Goal: Obtain resource: Download file/media

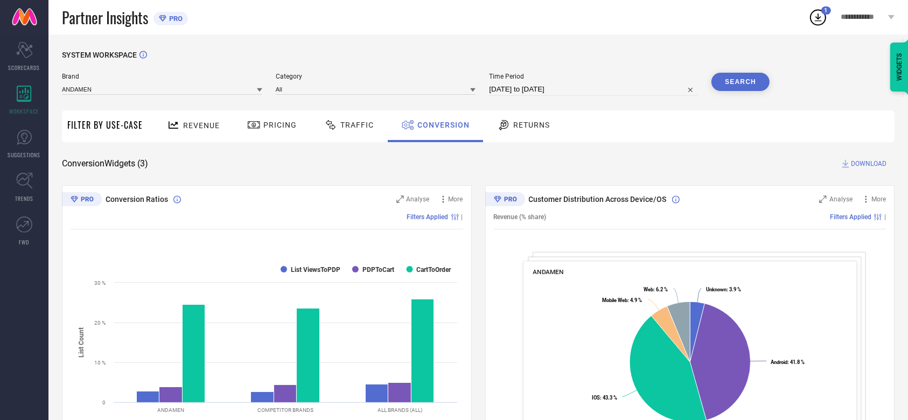
select select "8"
select select "2025"
select select "9"
select select "2025"
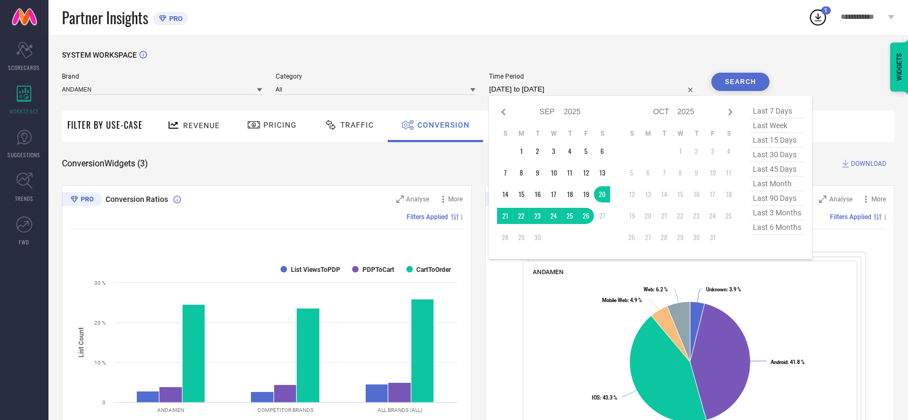
click at [534, 88] on input "20-09-2025 to 26-09-2025" at bounding box center [593, 89] width 209 height 13
type input "After 01-09-2025"
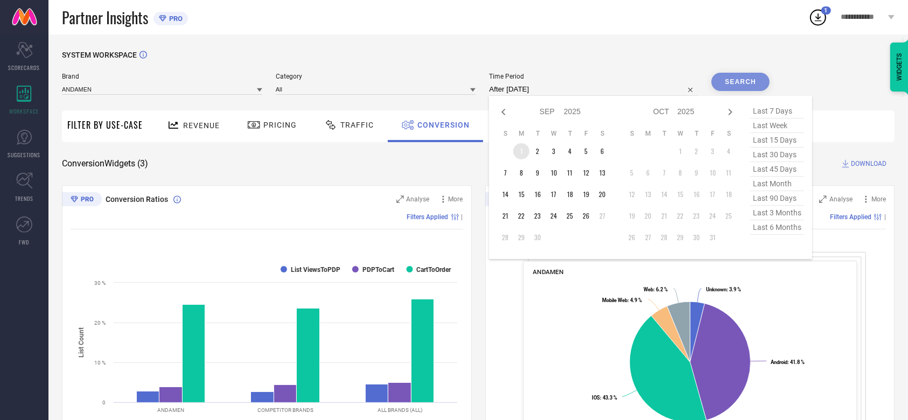
click at [516, 155] on td "1" at bounding box center [521, 151] width 16 height 16
click at [502, 113] on icon at bounding box center [504, 112] width 4 height 6
select select "7"
select select "2025"
select select "8"
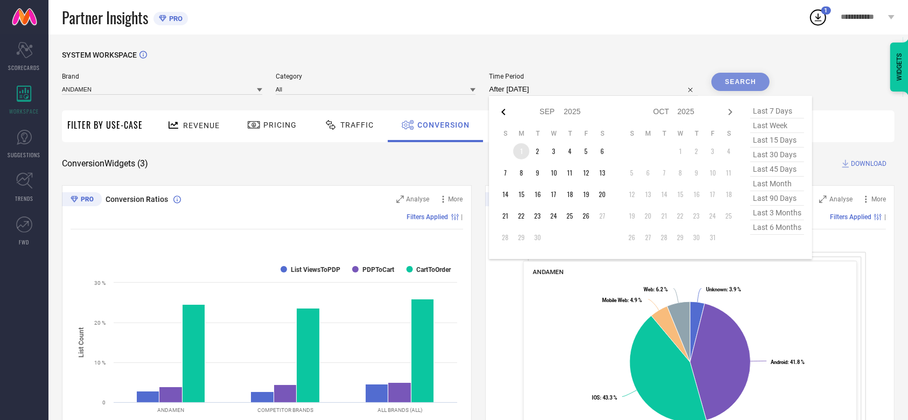
select select "2025"
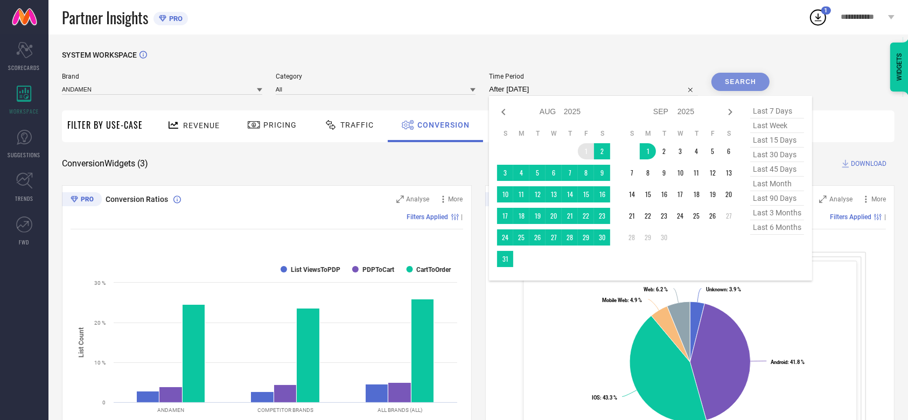
type input "01-08-2025 to 01-09-2025"
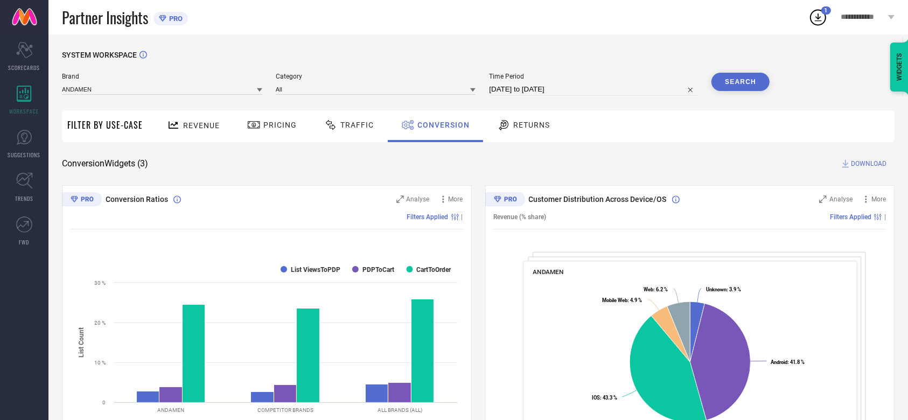
click at [531, 93] on input "01-08-2025 to 01-09-2025" at bounding box center [593, 89] width 209 height 13
select select "7"
select select "2025"
select select "8"
select select "2025"
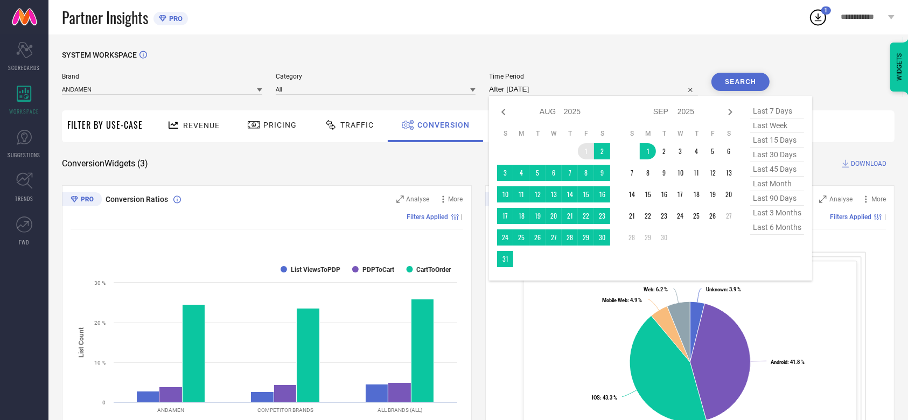
click at [582, 153] on td "1" at bounding box center [586, 151] width 16 height 16
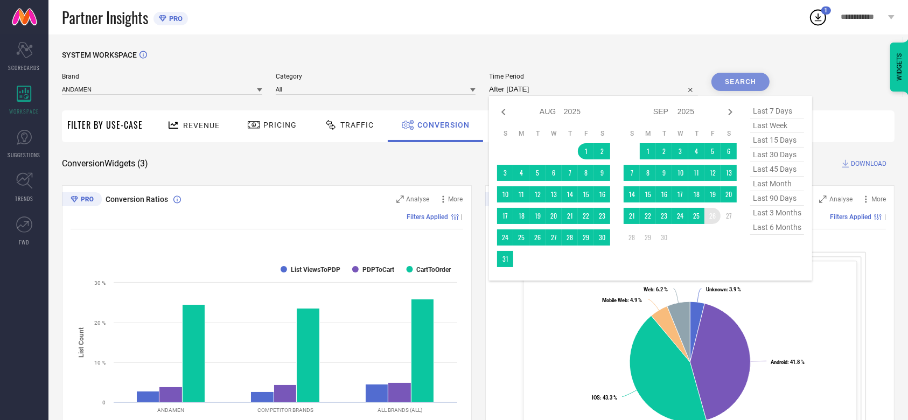
type input "01-08-2025 to 26-09-2025"
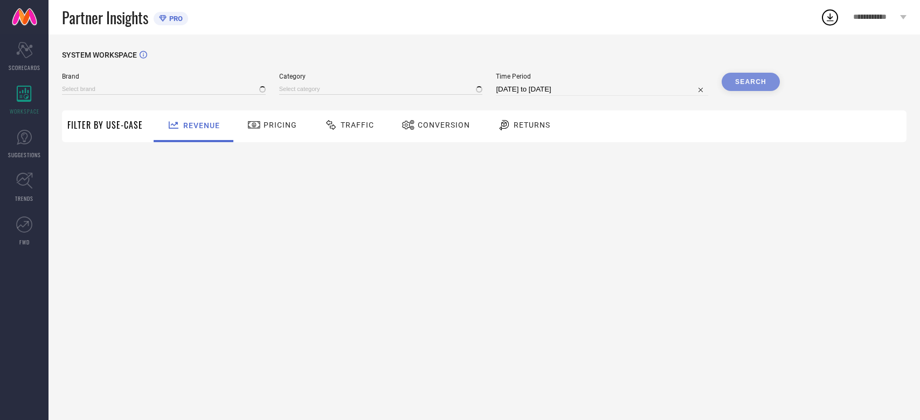
type input "ANDAMEN"
type input "All"
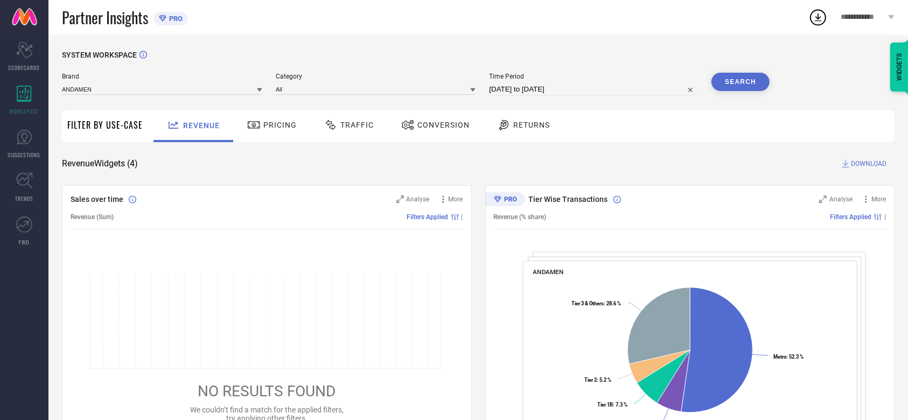
click at [720, 79] on button "Search" at bounding box center [741, 82] width 58 height 18
select select "7"
select select "2025"
select select "8"
select select "2025"
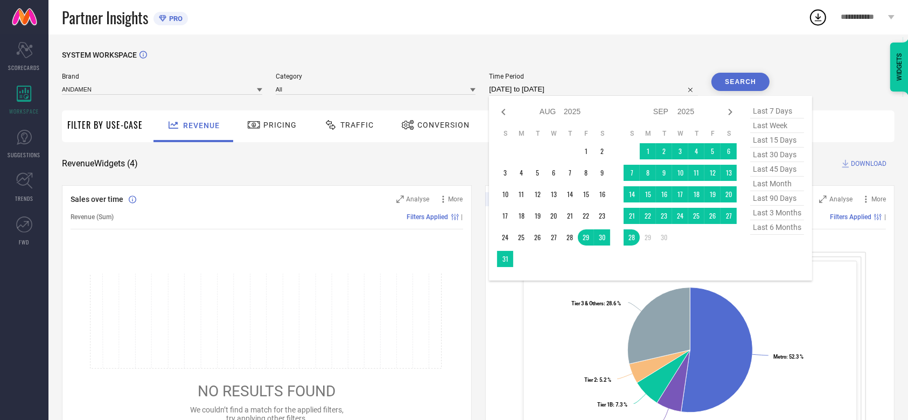
click at [594, 91] on input "[DATE] to [DATE]" at bounding box center [593, 89] width 209 height 13
click at [585, 152] on td "1" at bounding box center [586, 151] width 16 height 16
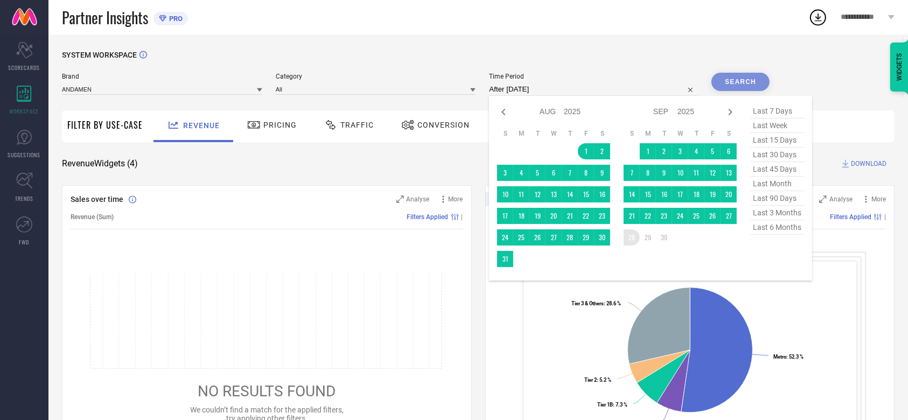
type input "[DATE] to [DATE]"
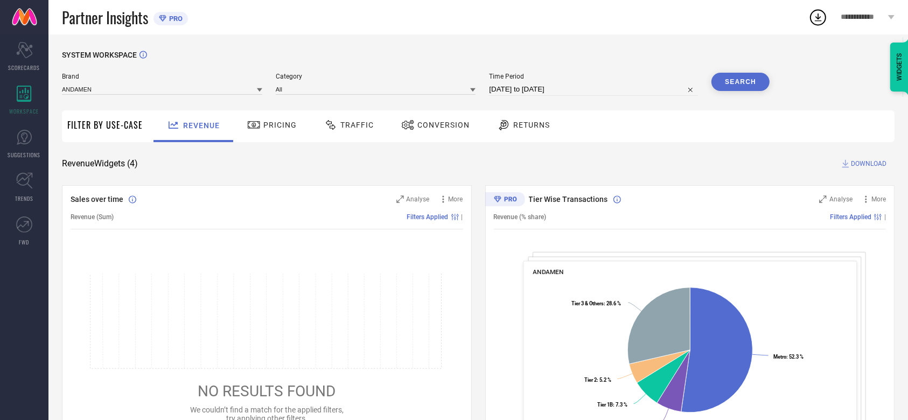
click at [855, 159] on span "DOWNLOAD" at bounding box center [869, 163] width 36 height 11
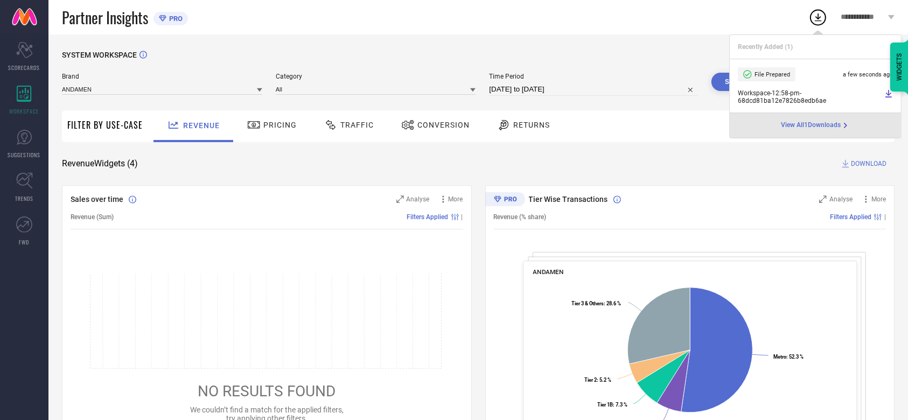
click at [427, 124] on span "Conversion" at bounding box center [444, 125] width 52 height 9
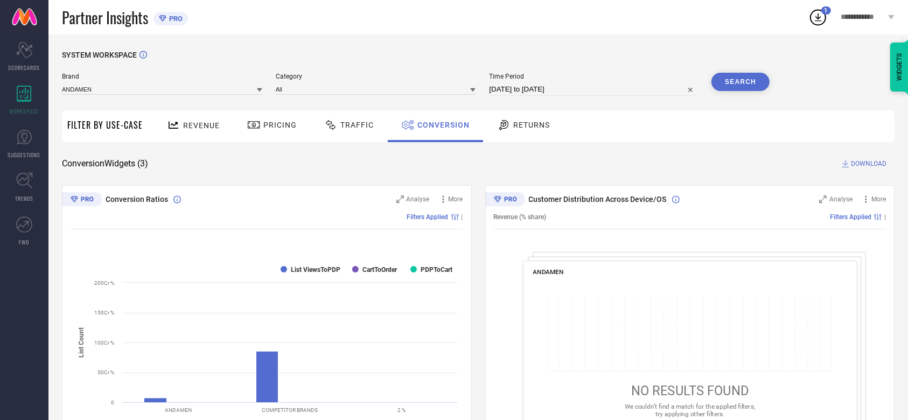
click at [859, 161] on span "DOWNLOAD" at bounding box center [869, 163] width 36 height 11
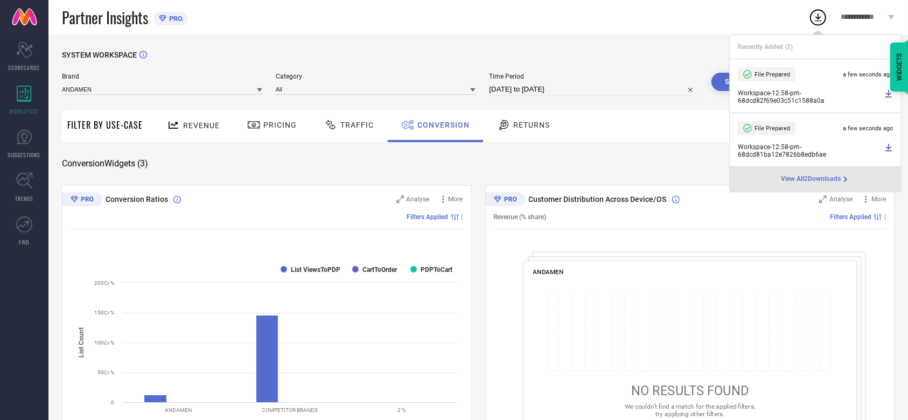
click at [410, 136] on div "Conversion" at bounding box center [435, 126] width 95 height 32
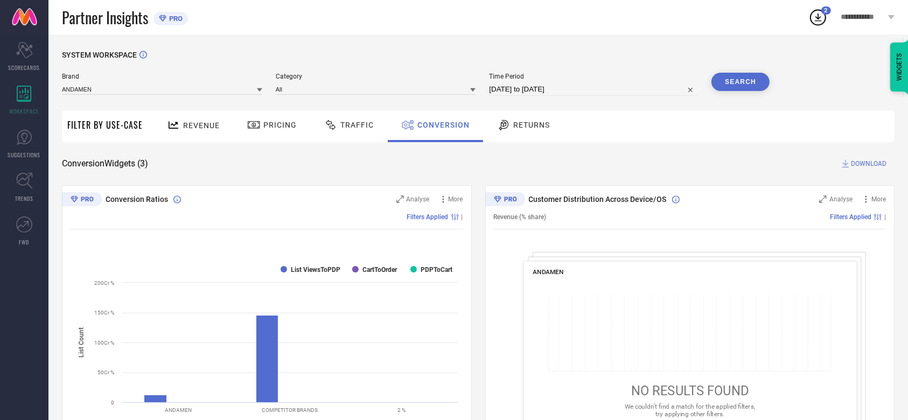
click at [856, 20] on span "**********" at bounding box center [864, 17] width 45 height 9
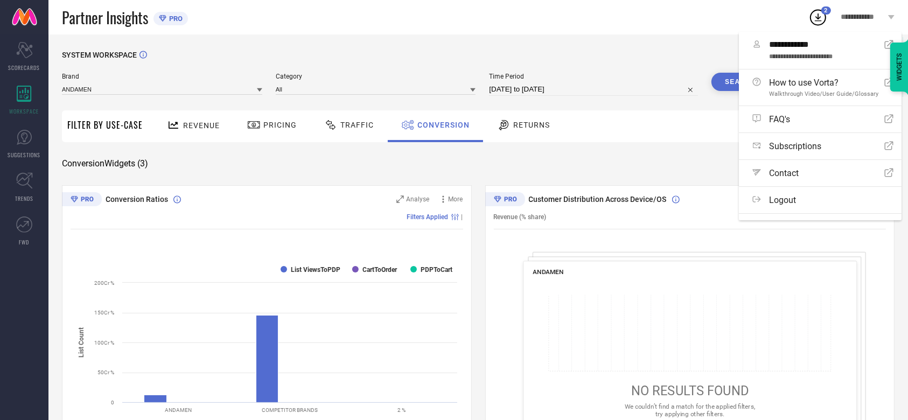
click at [581, 13] on div "Partner Insights PRO" at bounding box center [435, 17] width 747 height 34
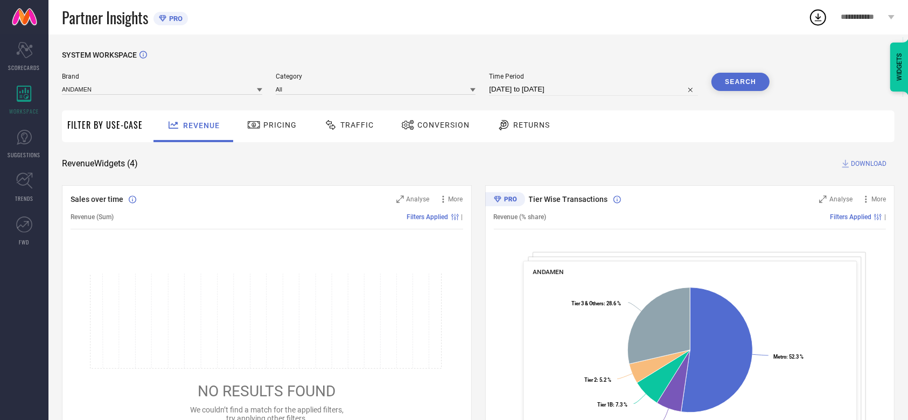
click at [442, 135] on div "Conversion" at bounding box center [435, 126] width 95 height 32
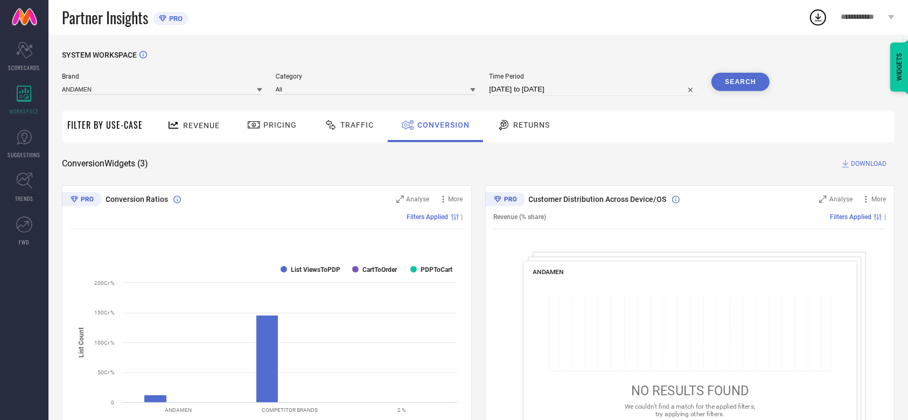
click at [859, 20] on span "**********" at bounding box center [864, 17] width 45 height 9
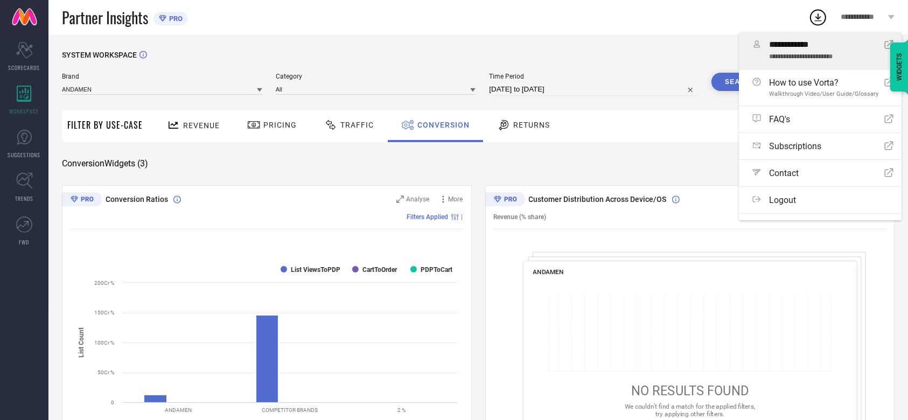
click at [820, 49] on span "**********" at bounding box center [821, 45] width 105 height 11
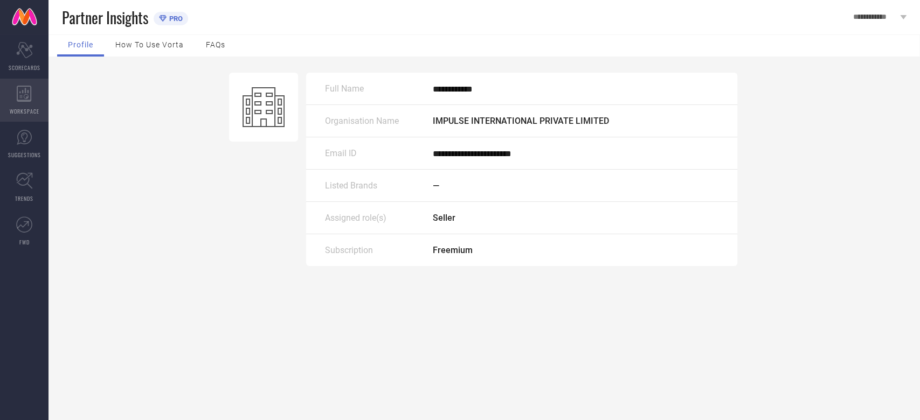
click at [10, 95] on div "WORKSPACE" at bounding box center [24, 100] width 48 height 43
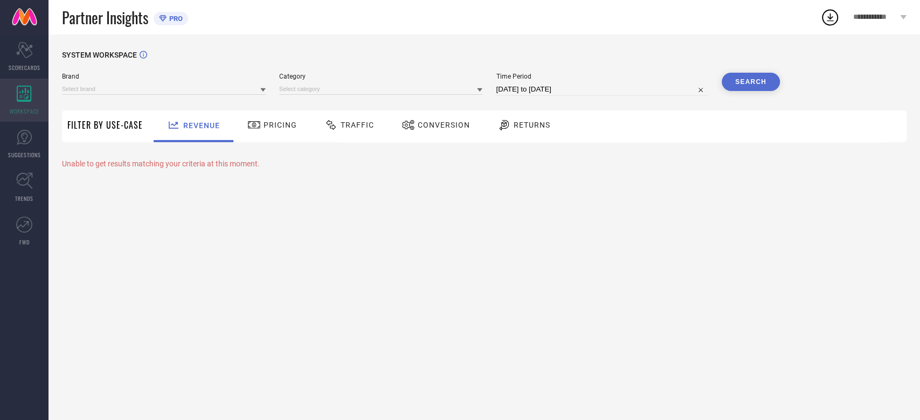
type input "ANDAMEN"
type input "All"
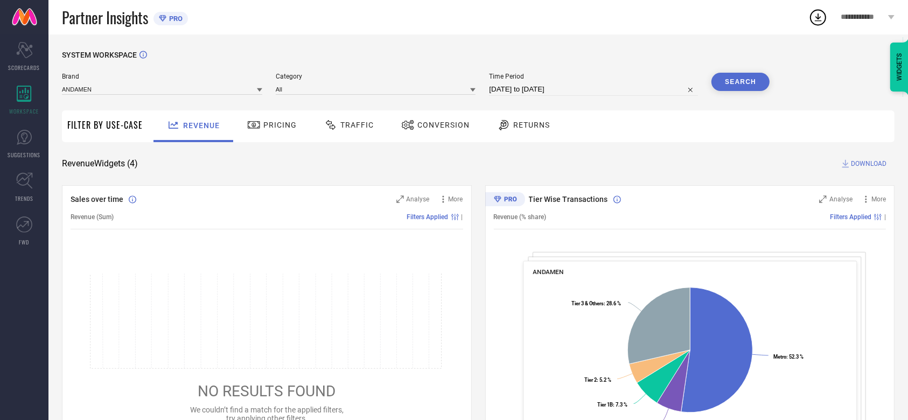
click at [448, 129] on span "Conversion" at bounding box center [444, 125] width 52 height 9
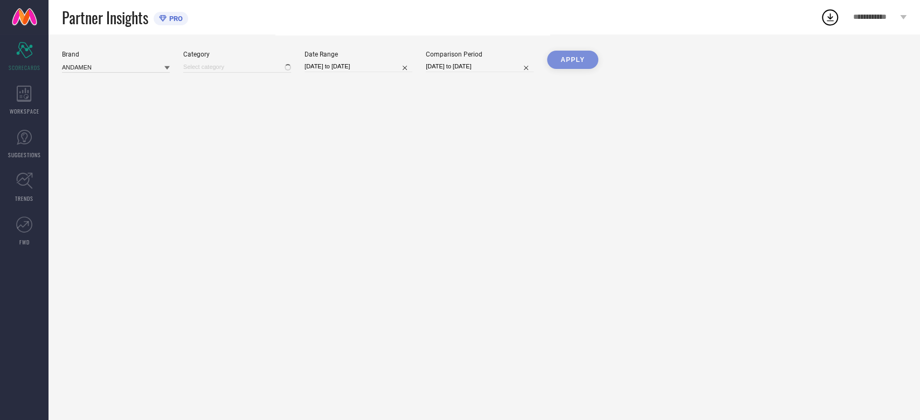
type input "All"
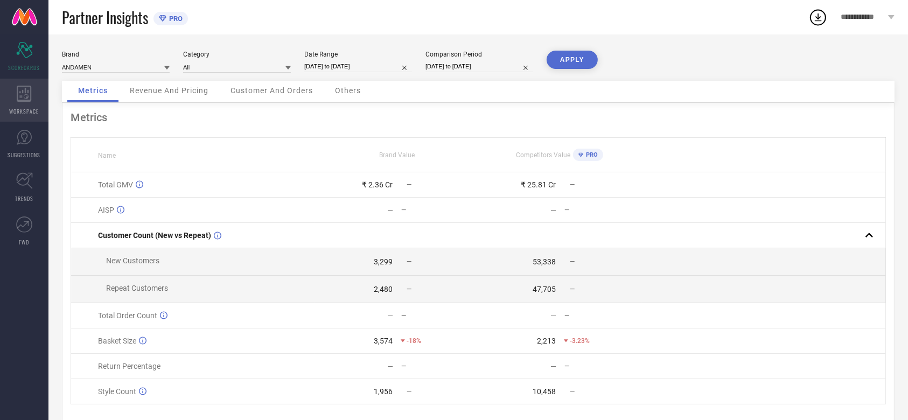
click at [4, 92] on div "WORKSPACE" at bounding box center [24, 100] width 48 height 43
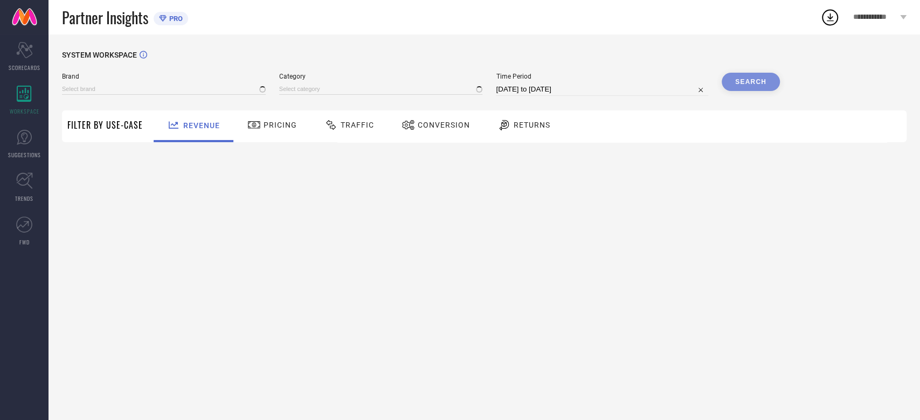
type input "ANDAMEN"
type input "All"
select select "7"
select select "2025"
select select "8"
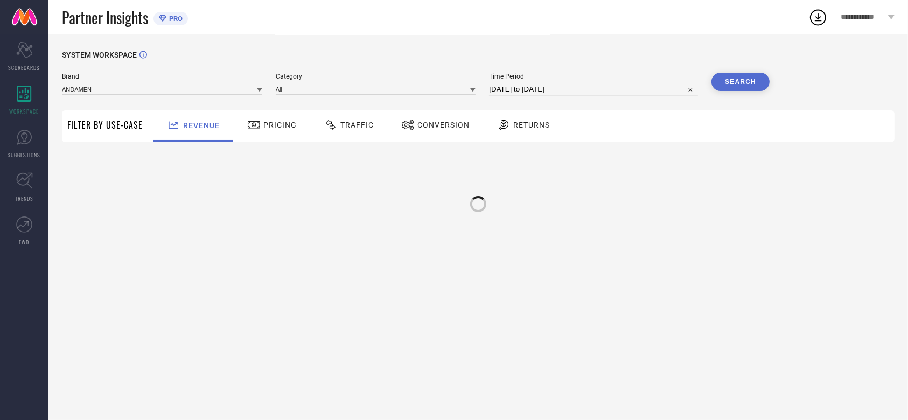
select select "2025"
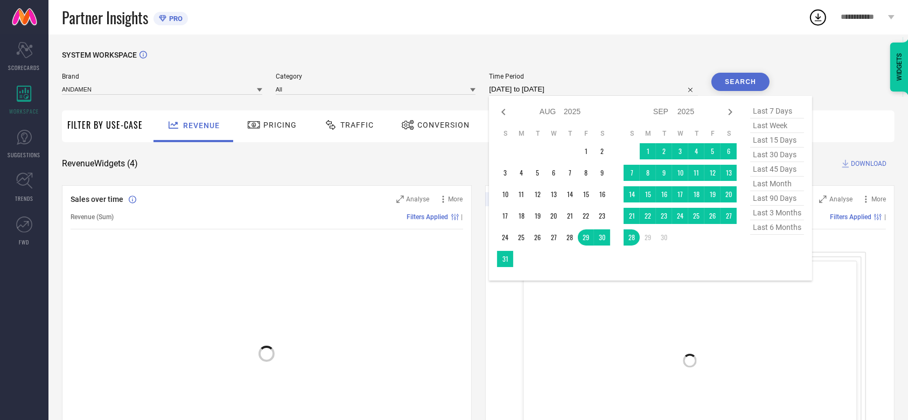
click at [558, 92] on input "[DATE] to [DATE]" at bounding box center [593, 89] width 209 height 13
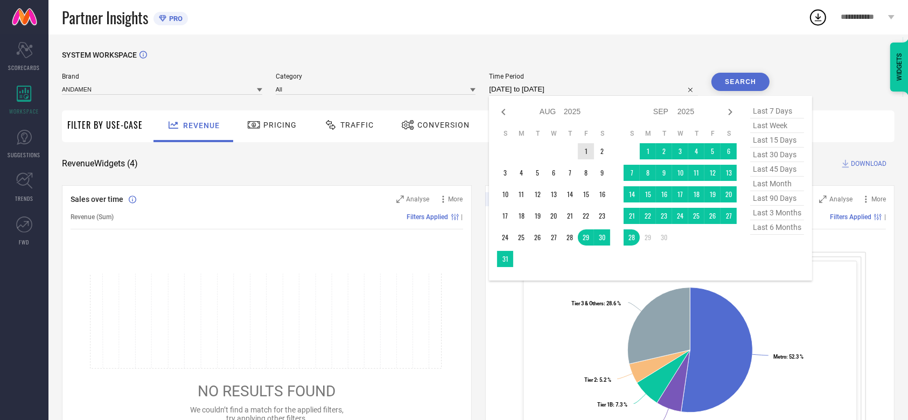
click at [575, 156] on td at bounding box center [570, 151] width 16 height 16
click at [582, 155] on td "1" at bounding box center [586, 151] width 16 height 16
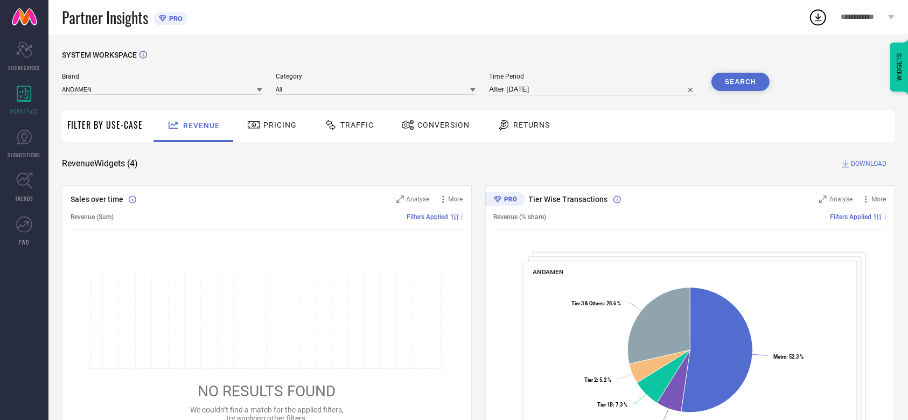
type input "[DATE] to [DATE]"
click at [427, 122] on span "Conversion" at bounding box center [444, 125] width 52 height 9
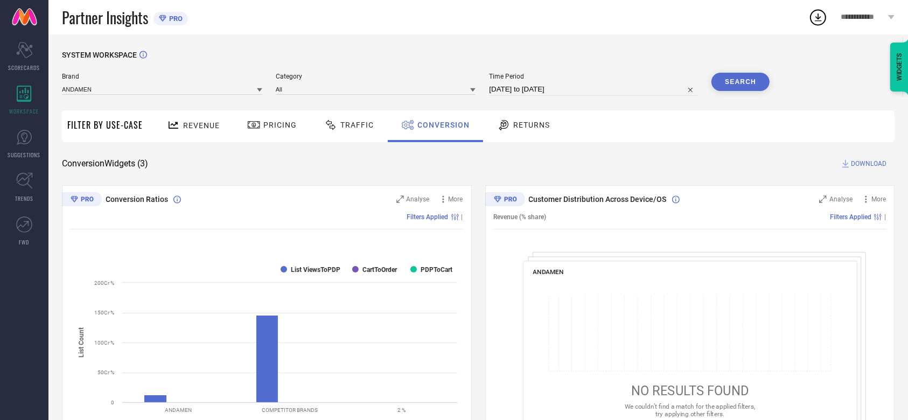
click at [816, 26] on icon at bounding box center [818, 17] width 19 height 19
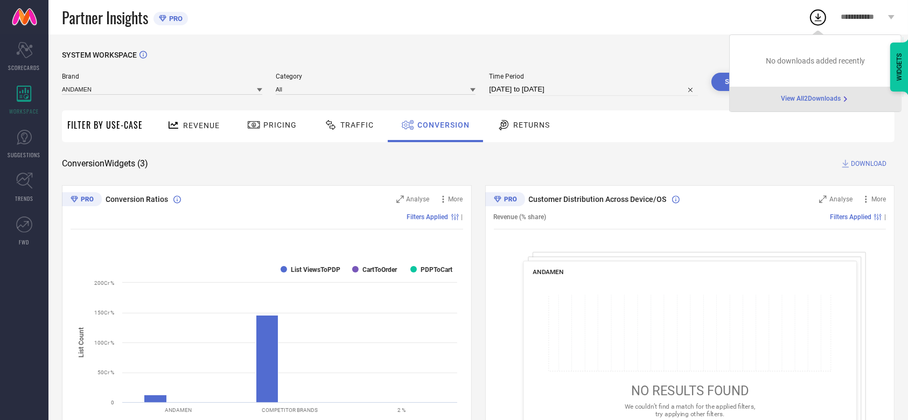
click at [795, 100] on span "View All 2 Downloads" at bounding box center [812, 99] width 60 height 9
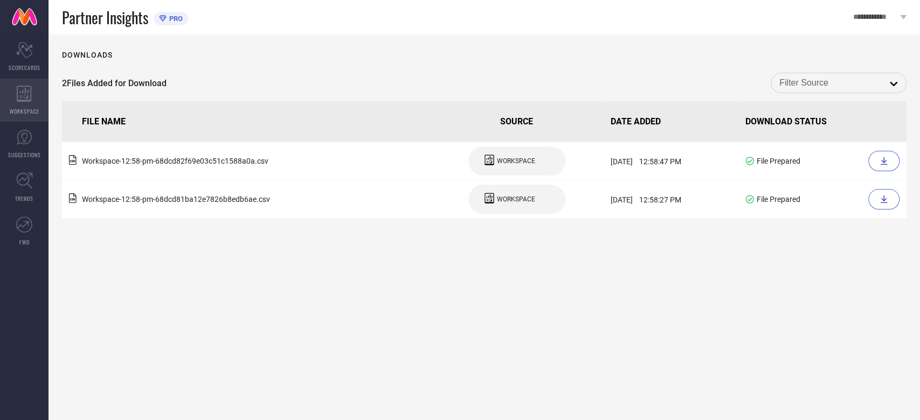
click at [17, 91] on icon at bounding box center [24, 94] width 15 height 16
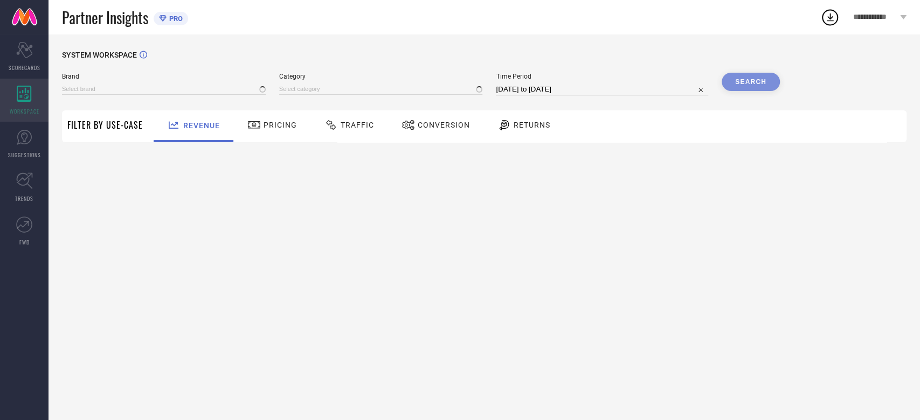
type input "ANDAMEN"
type input "All"
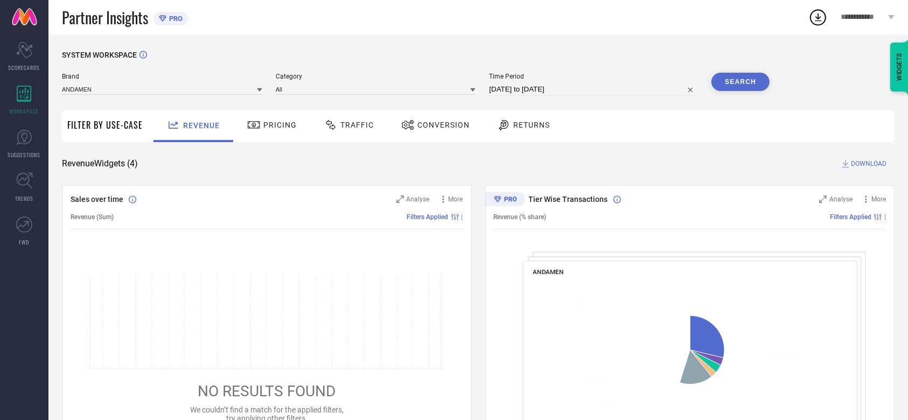
click at [448, 134] on div "Conversion" at bounding box center [436, 125] width 74 height 18
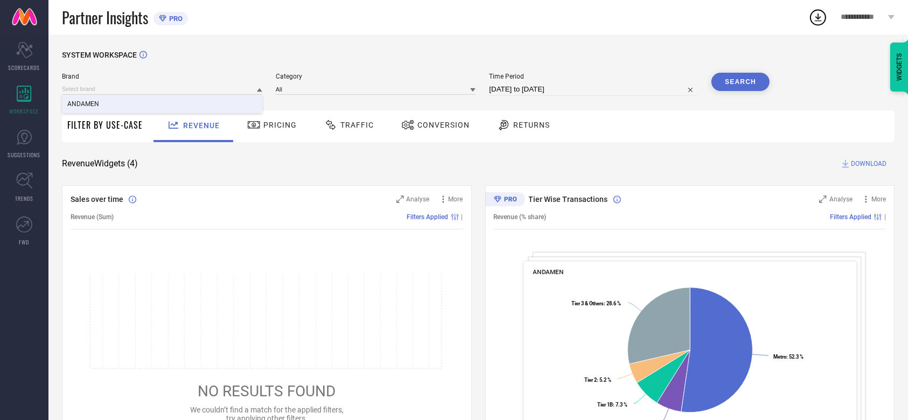
click at [185, 106] on div "ANDAMEN" at bounding box center [162, 104] width 200 height 18
click at [303, 87] on input at bounding box center [376, 89] width 200 height 11
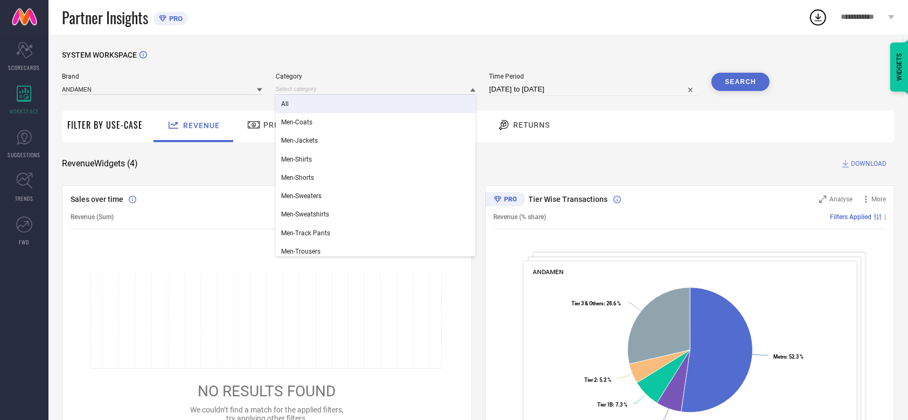
click at [303, 103] on div "All" at bounding box center [376, 104] width 200 height 18
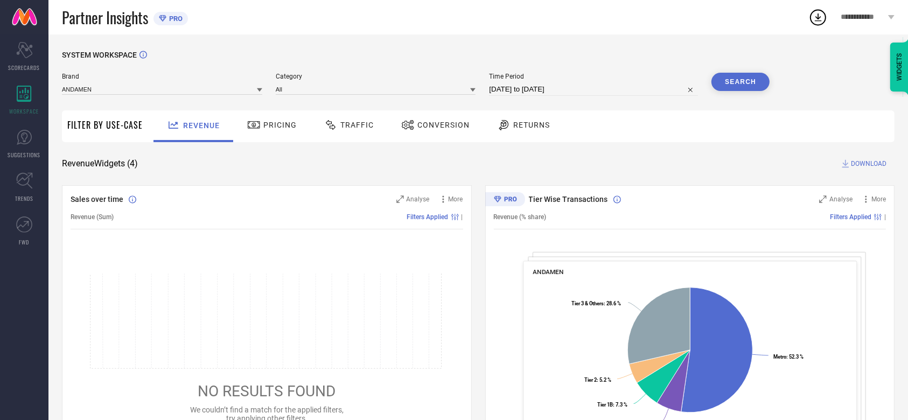
click at [413, 130] on div at bounding box center [409, 125] width 16 height 13
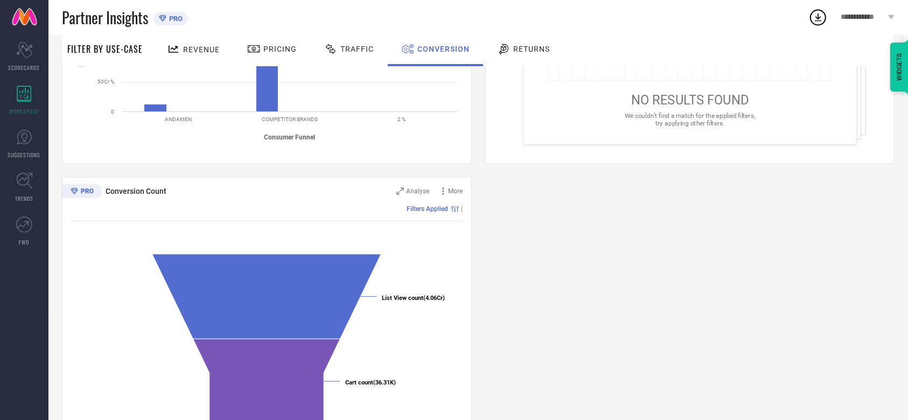
scroll to position [333, 0]
